Goal: Task Accomplishment & Management: Manage account settings

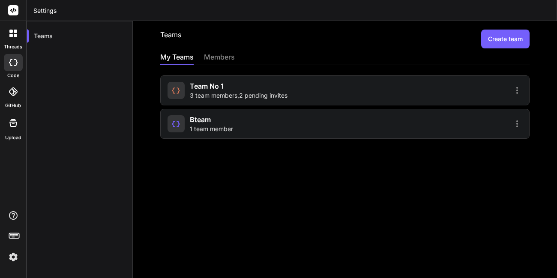
click at [512, 124] on icon at bounding box center [517, 124] width 10 height 10
click at [509, 128] on div at bounding box center [278, 139] width 557 height 278
click at [414, 126] on div at bounding box center [434, 124] width 175 height 10
click at [251, 128] on div "bteam 1 team member" at bounding box center [254, 123] width 175 height 19
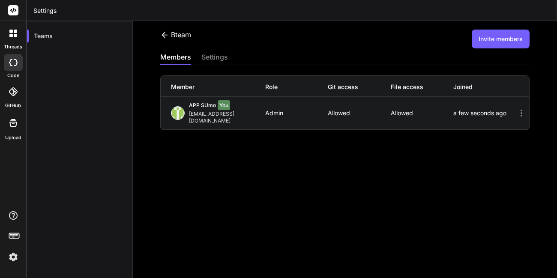
click at [516, 109] on icon at bounding box center [521, 113] width 10 height 10
click at [162, 36] on icon at bounding box center [164, 34] width 9 height 9
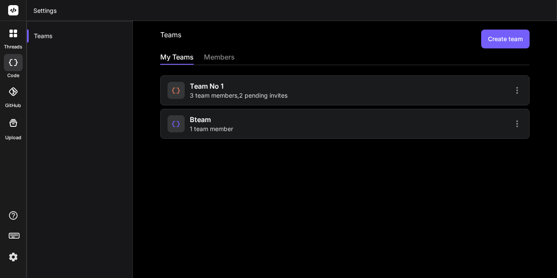
click at [512, 127] on icon at bounding box center [517, 124] width 10 height 10
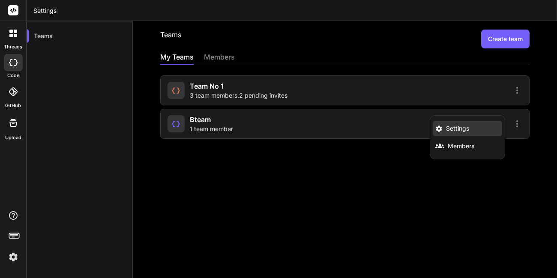
click at [446, 129] on span "Settings" at bounding box center [457, 128] width 23 height 9
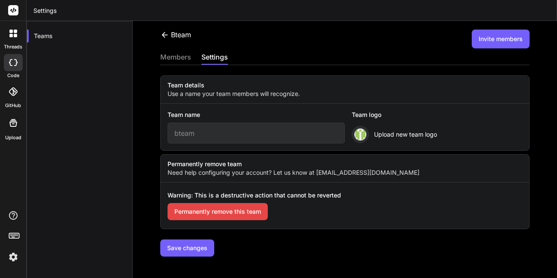
click at [249, 210] on button "Permanently remove this team" at bounding box center [217, 211] width 100 height 17
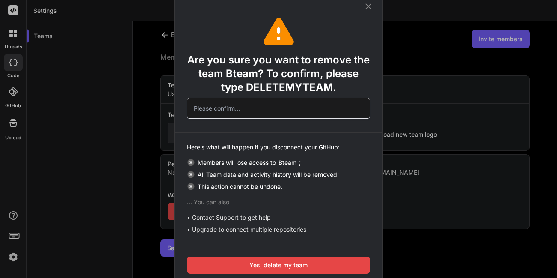
click at [265, 87] on span "DELETEMYTEAM" at bounding box center [289, 87] width 87 height 12
copy span "DELETEMYTEAM"
click at [252, 106] on input "text" at bounding box center [278, 108] width 183 height 21
paste input "DELETEMYTEAM"
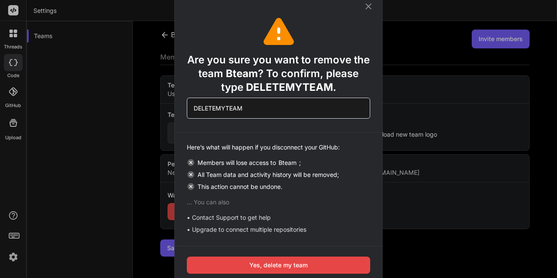
type input "DELETEMYTEAM"
click at [281, 265] on button "Yes, delete my team" at bounding box center [278, 264] width 183 height 17
